Goal: Information Seeking & Learning: Learn about a topic

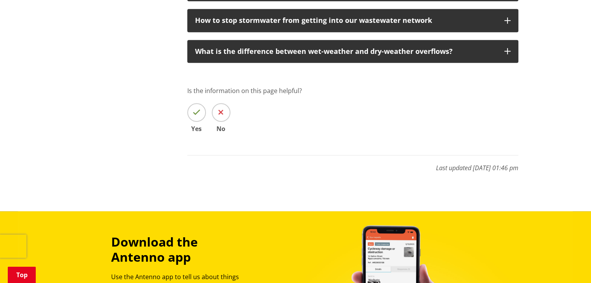
scroll to position [466, 0]
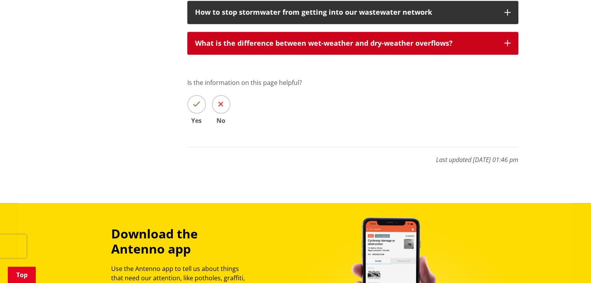
click at [506, 48] on button "What is the difference between wet-weather and dry-weather overflows?" at bounding box center [352, 43] width 331 height 23
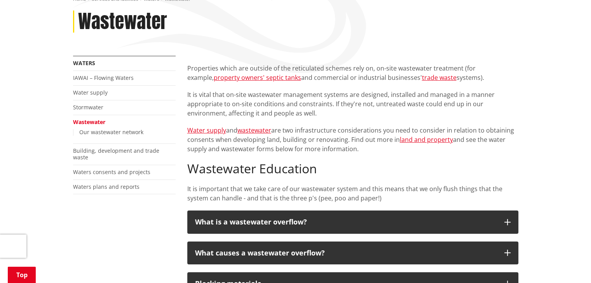
scroll to position [117, 0]
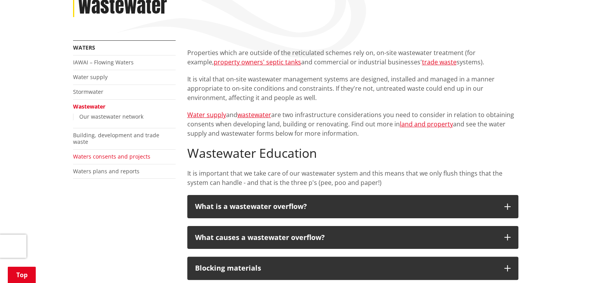
click at [114, 153] on link "Waters consents and projects" at bounding box center [111, 156] width 77 height 7
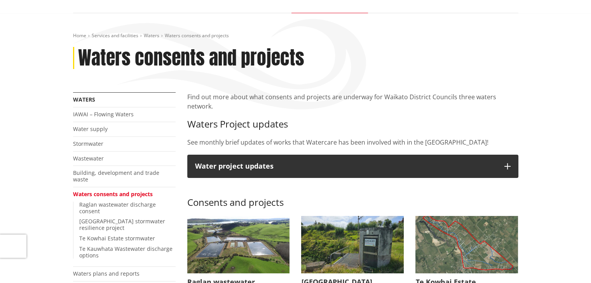
scroll to position [78, 0]
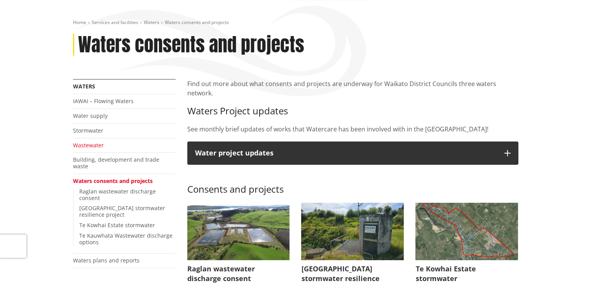
click at [90, 143] on link "Wastewater" at bounding box center [88, 145] width 31 height 7
